Goal: Task Accomplishment & Management: Use online tool/utility

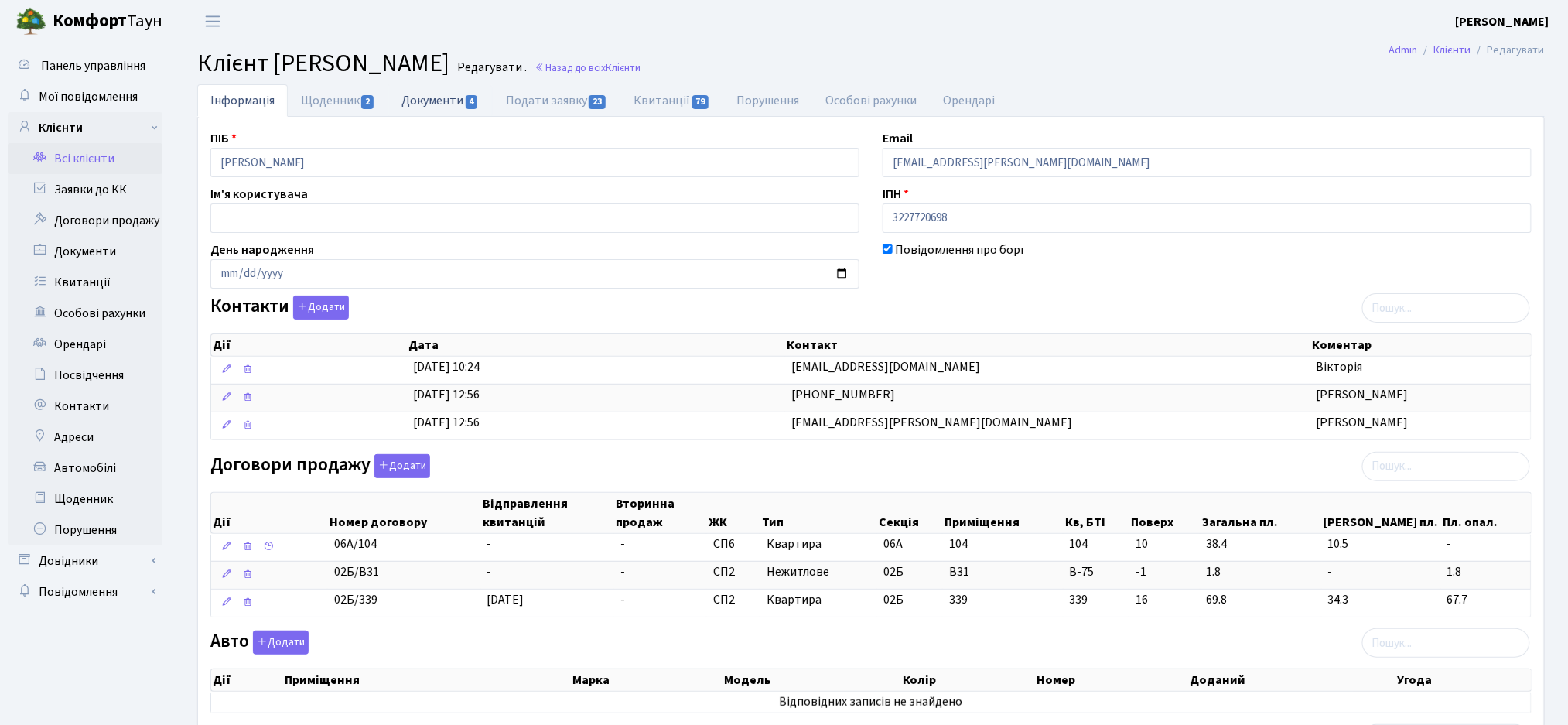
click at [440, 102] on link "Документи 4" at bounding box center [440, 100] width 104 height 31
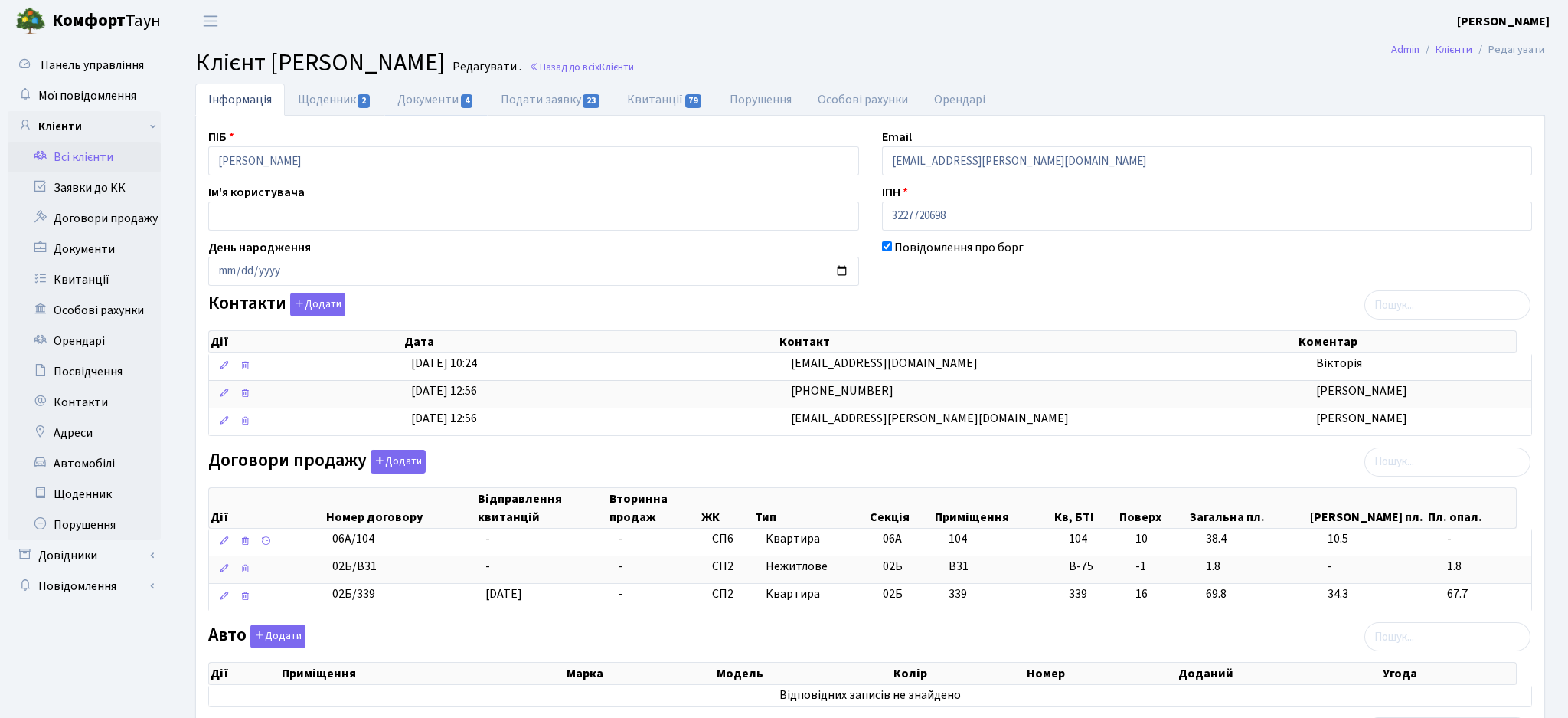
select select "25"
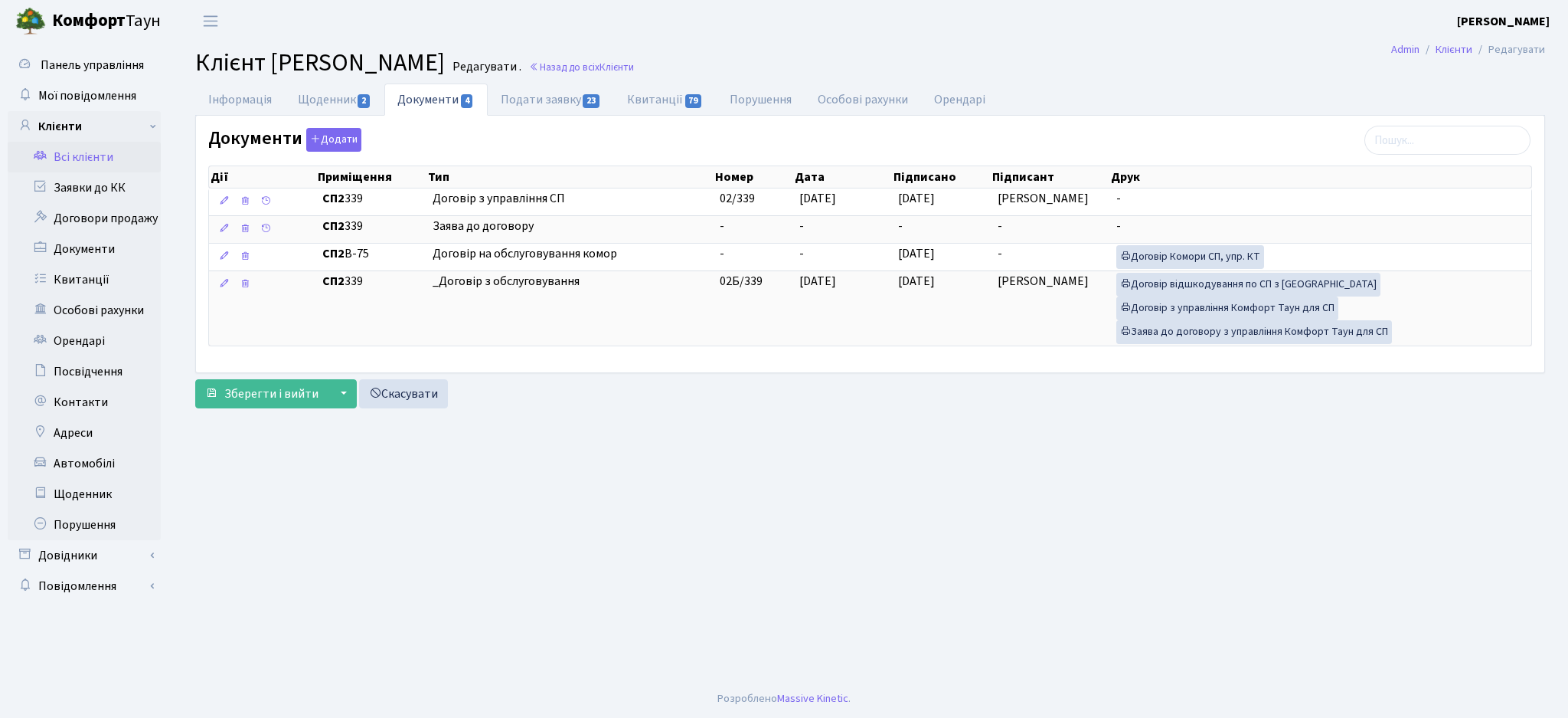
click at [77, 154] on link "Всі клієнти" at bounding box center [83, 157] width 153 height 30
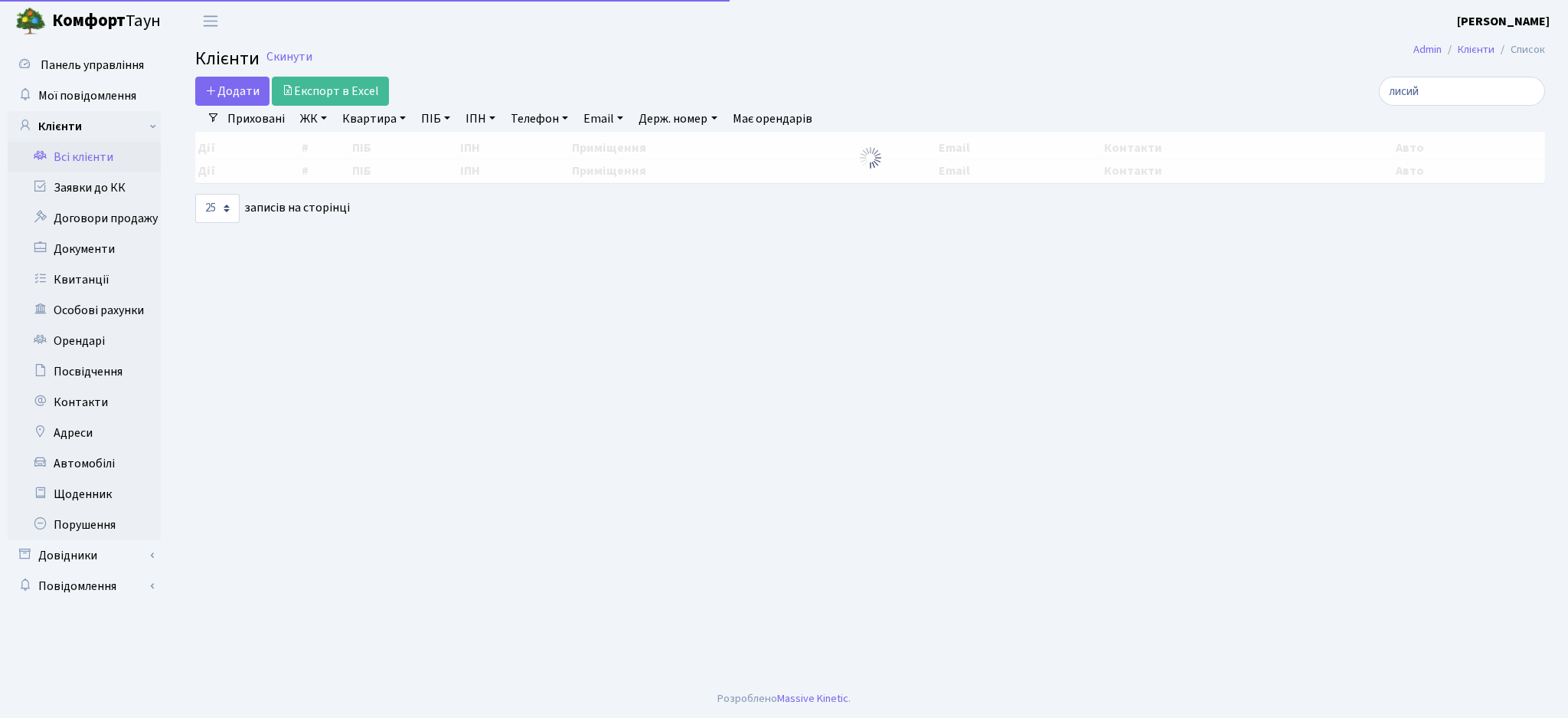
select select "25"
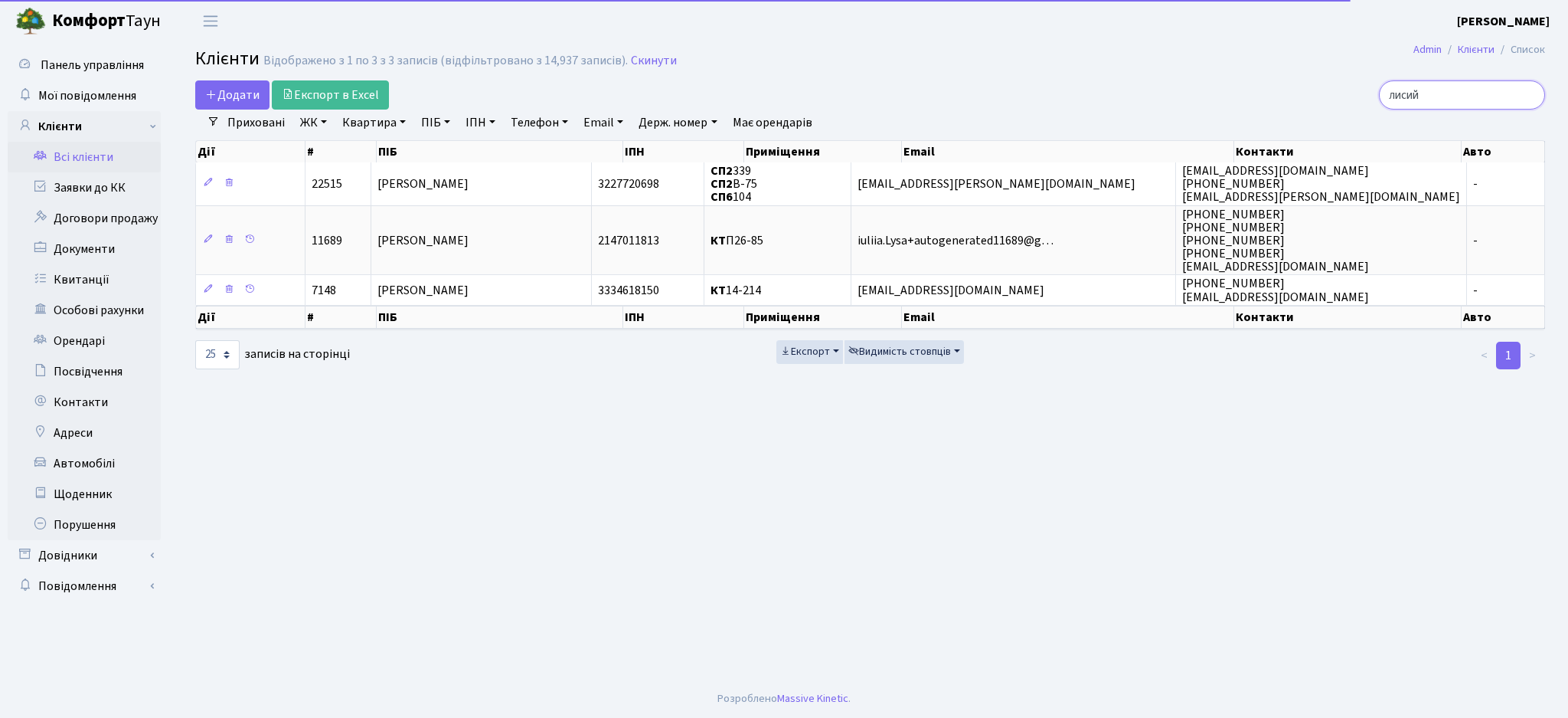
drag, startPoint x: 1470, startPoint y: 89, endPoint x: 1172, endPoint y: 117, distance: 299.3
click at [1182, 117] on div "Додати Експорт в Excel лисий Фільтри Приховані ЖК ТХ, вул. [PERSON_NAME], 1/2 К…" at bounding box center [870, 226] width 1373 height 291
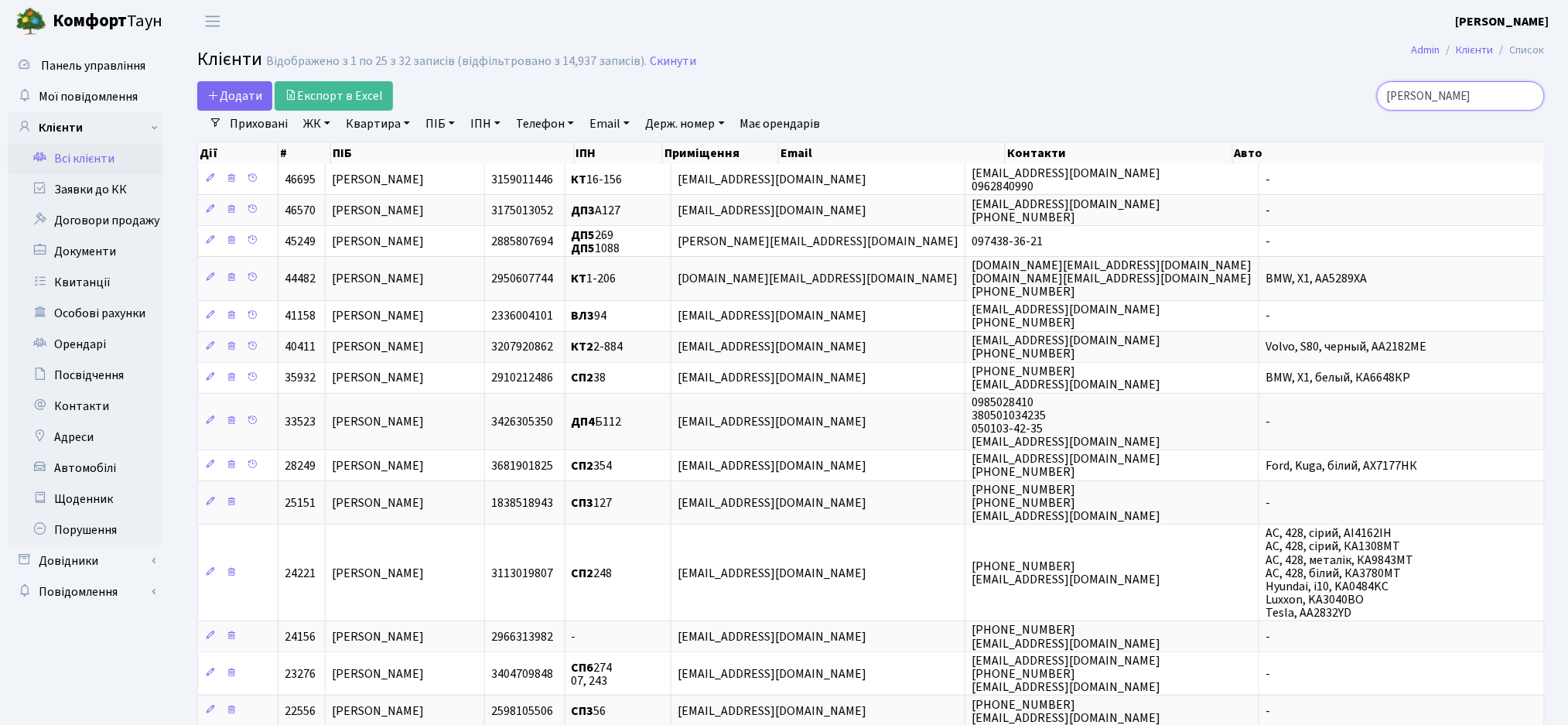
click at [1453, 100] on input "[PERSON_NAME]" at bounding box center [1461, 96] width 168 height 30
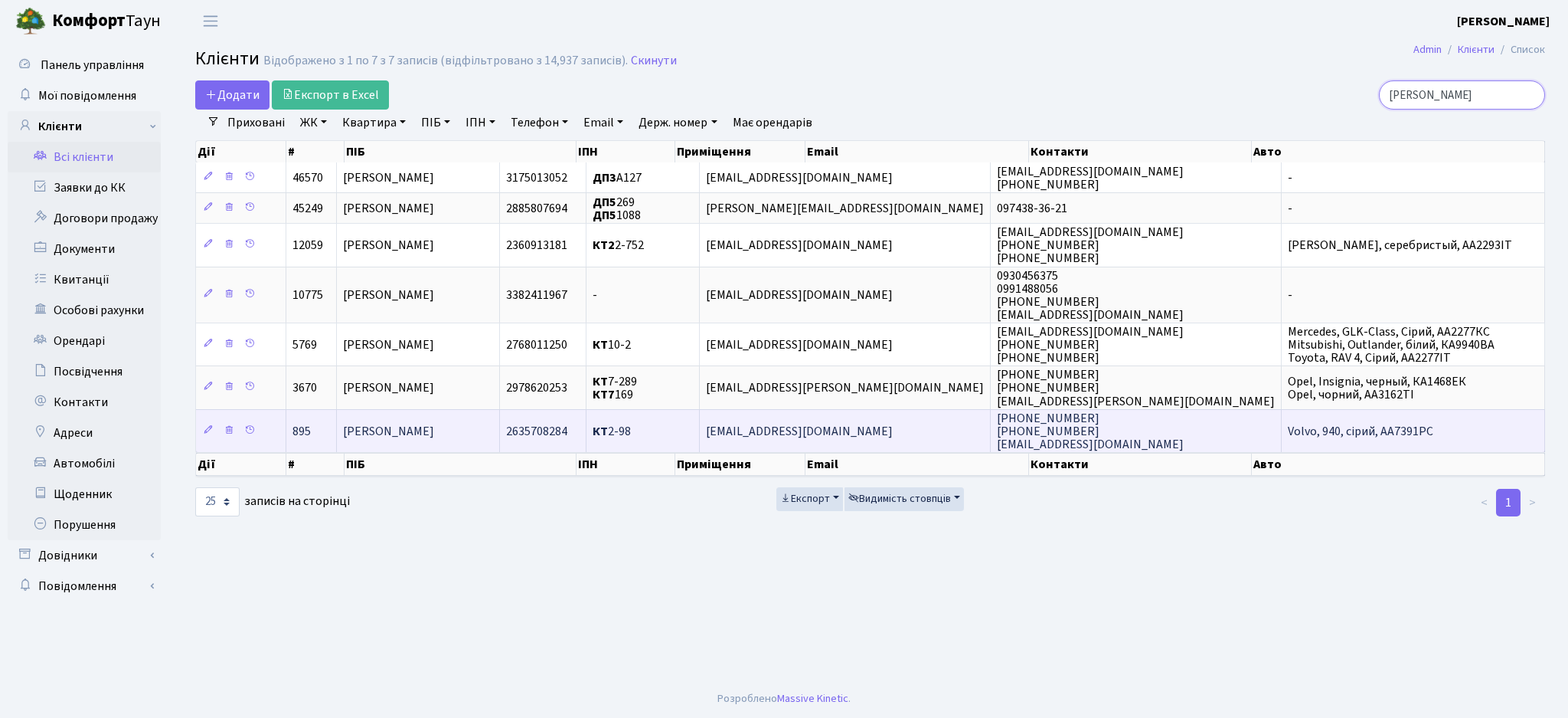
type input "[PERSON_NAME]"
click at [434, 428] on span "[PERSON_NAME]" at bounding box center [388, 431] width 91 height 17
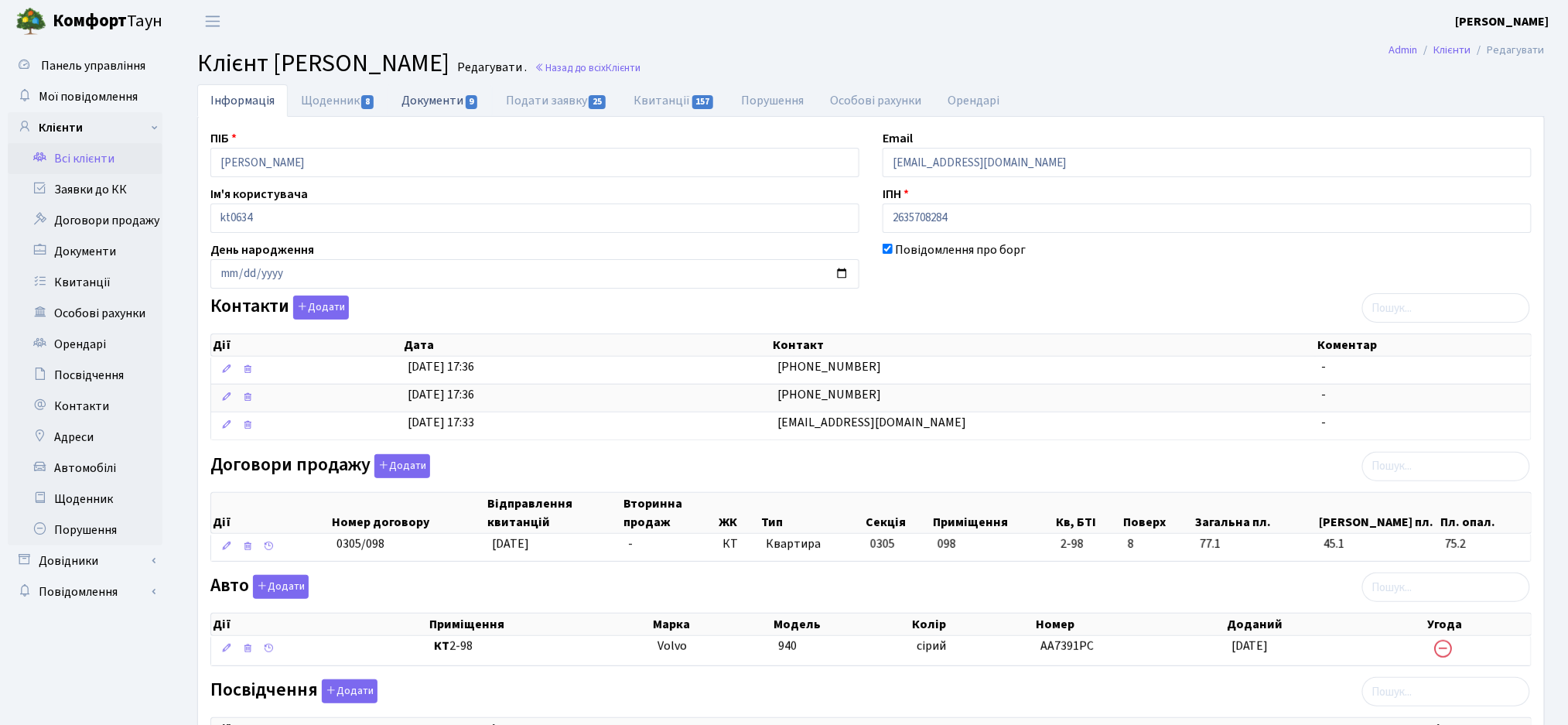
click at [431, 101] on link "Документи 9" at bounding box center [440, 100] width 104 height 31
select select "25"
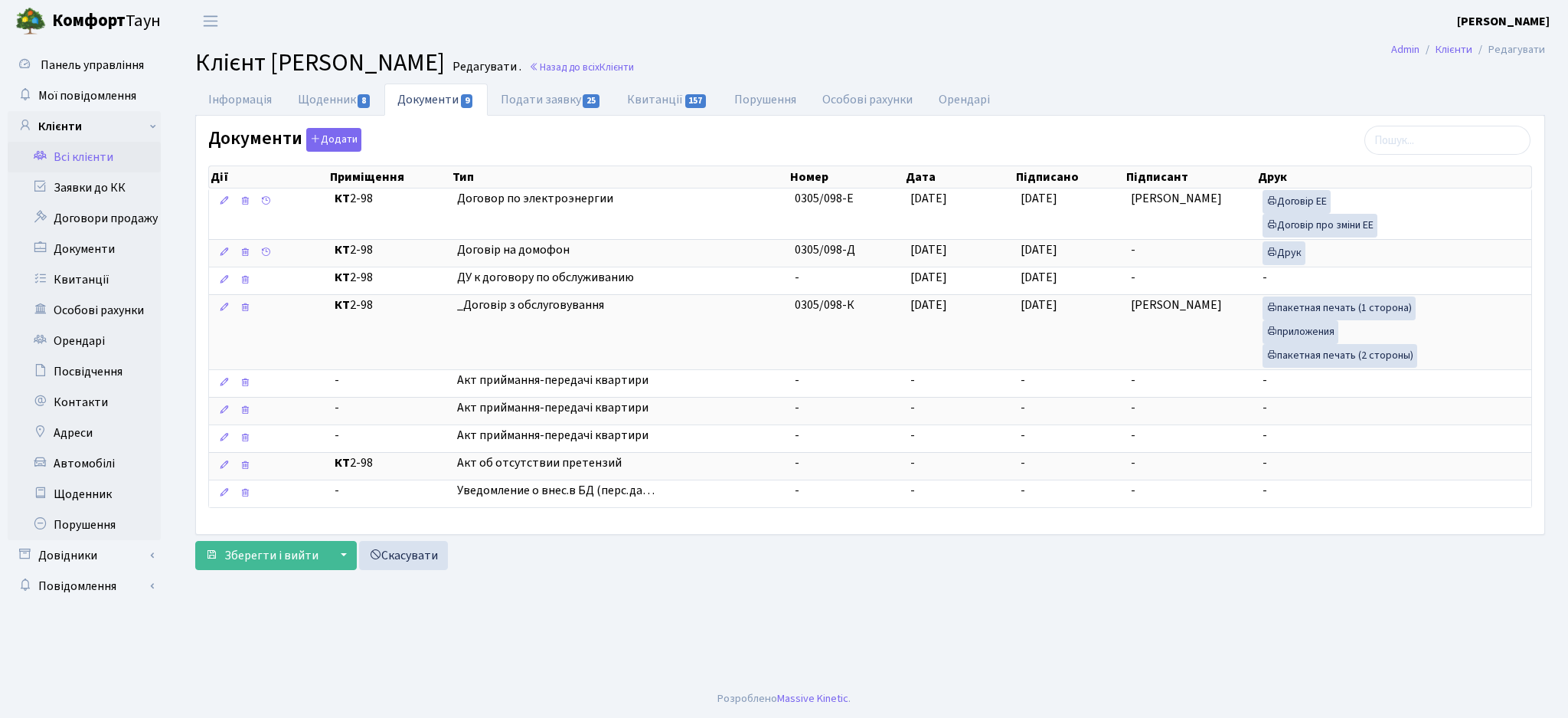
click at [103, 160] on link "Всі клієнти" at bounding box center [83, 157] width 153 height 30
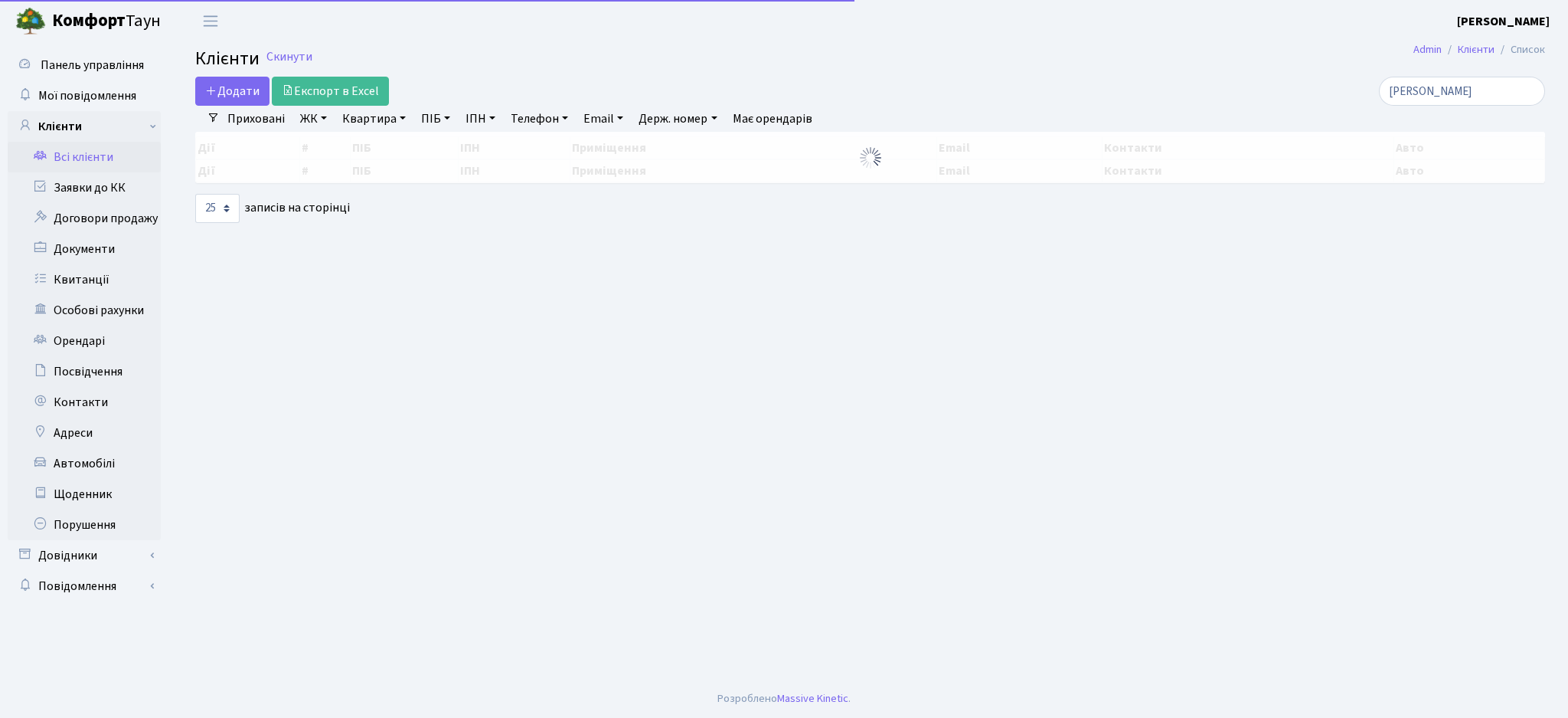
select select "25"
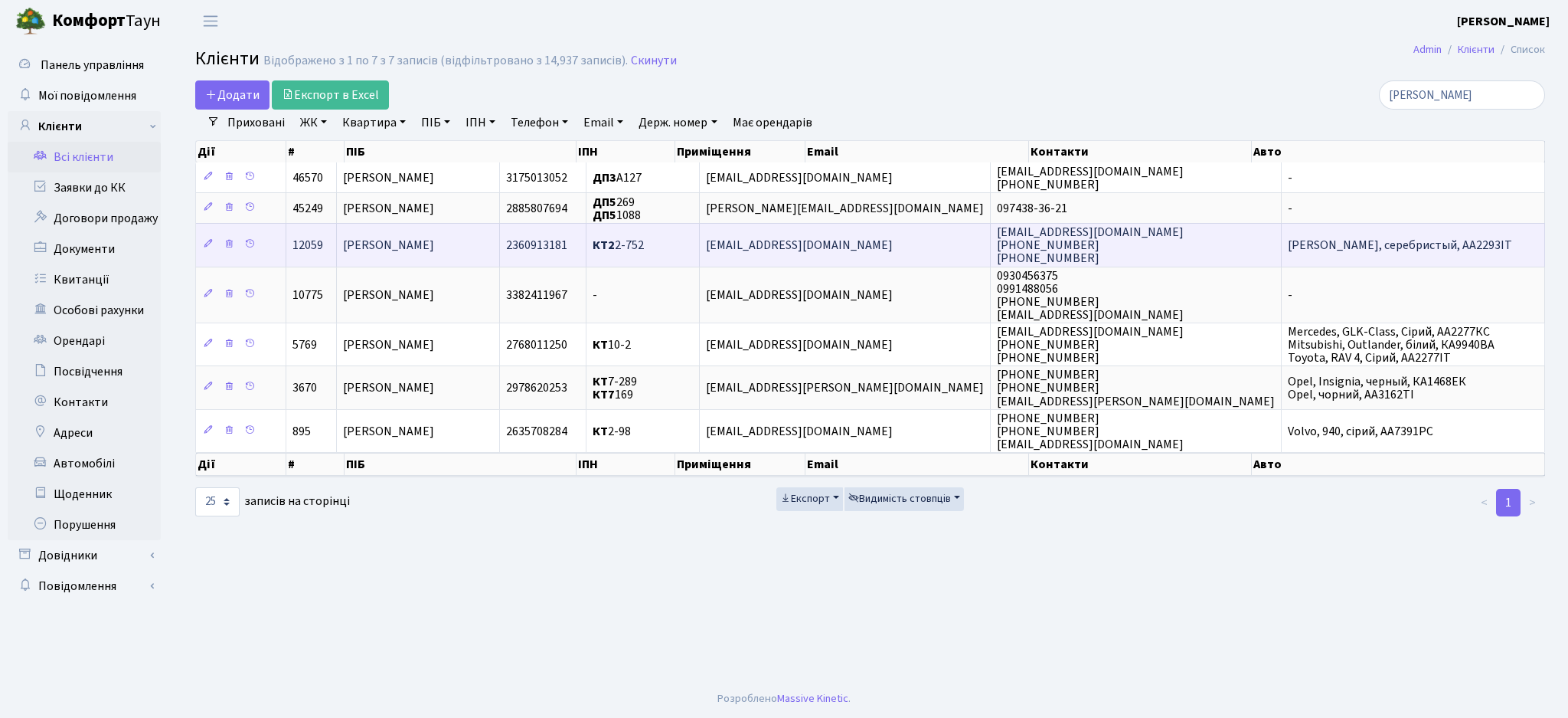
click at [434, 242] on span "[PERSON_NAME]" at bounding box center [388, 245] width 91 height 17
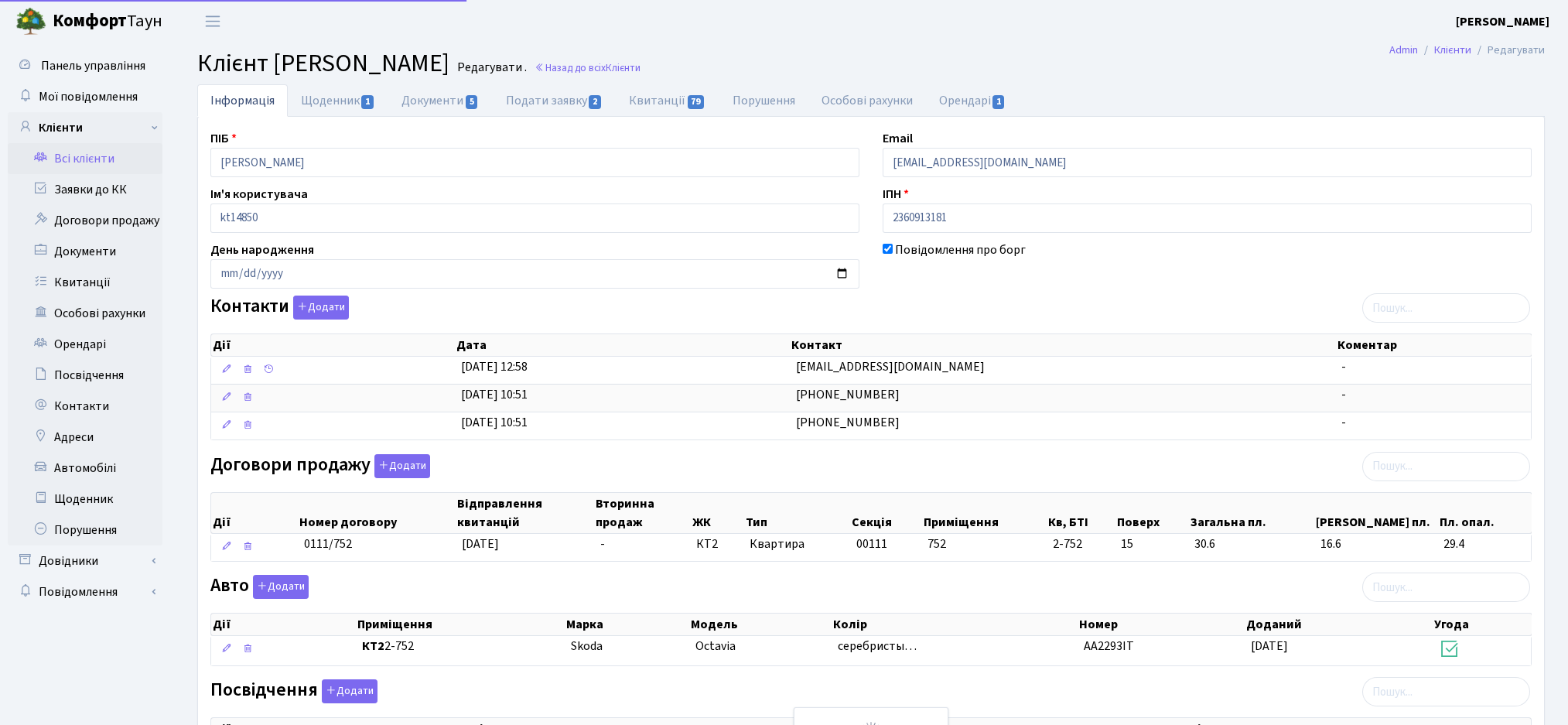
select select "25"
click at [434, 102] on link "Документи 5" at bounding box center [440, 100] width 104 height 31
select select "25"
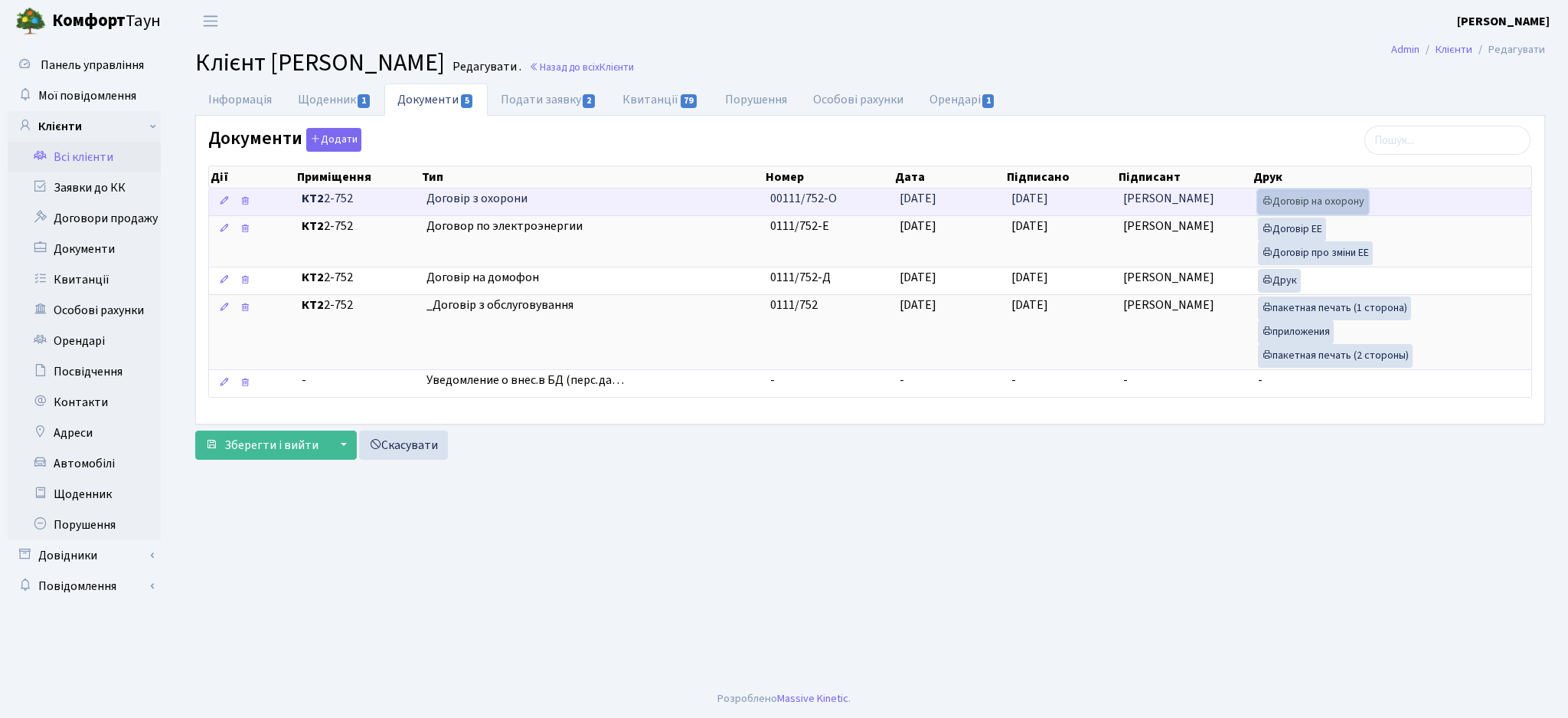
click at [1342, 202] on link "Договір на охорону" at bounding box center [1312, 202] width 110 height 24
